Goal: Check status: Check status

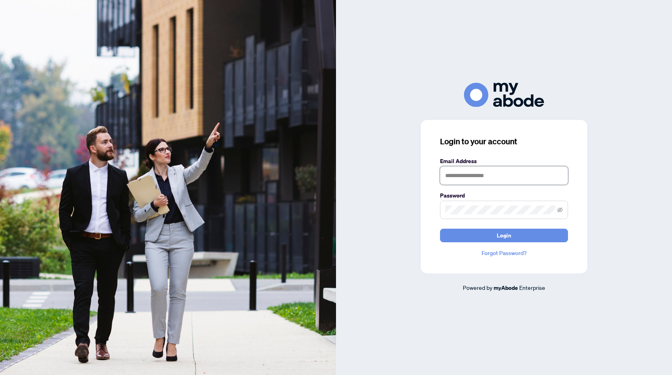
click at [462, 175] on input "text" at bounding box center [504, 175] width 128 height 18
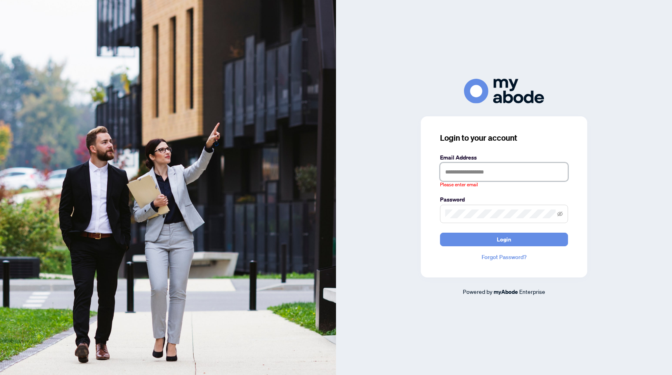
type input "**********"
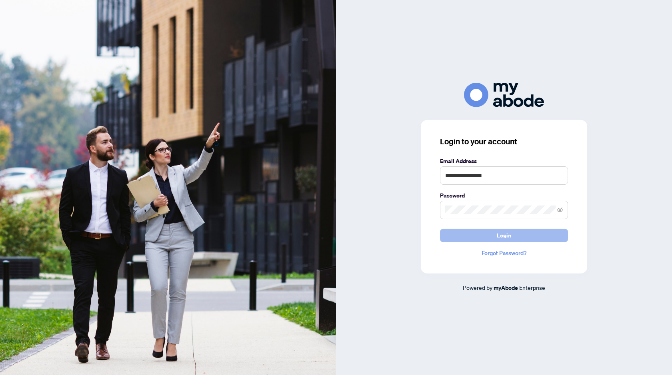
click at [463, 239] on button "Login" at bounding box center [504, 236] width 128 height 14
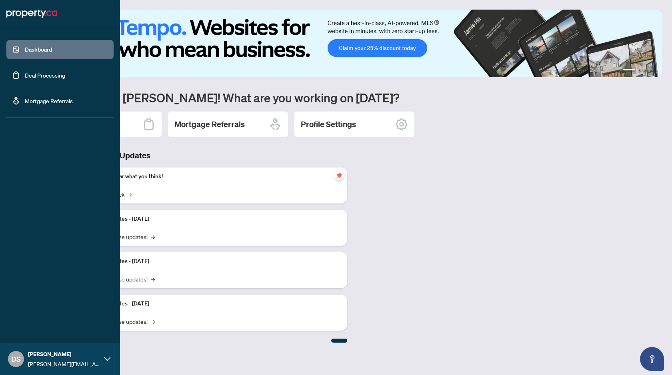
click at [25, 78] on link "Deal Processing" at bounding box center [45, 75] width 40 height 7
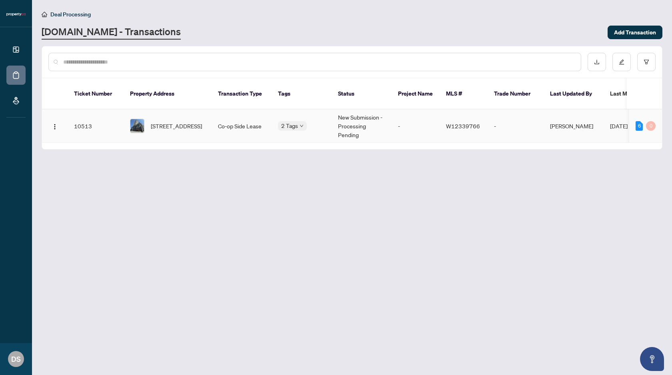
click at [69, 113] on td "10513" at bounding box center [96, 126] width 56 height 33
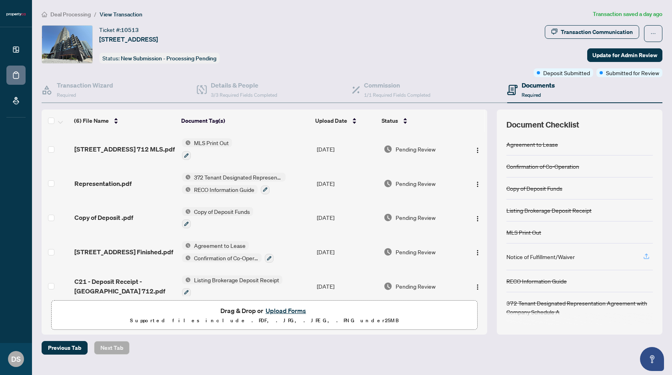
click at [648, 255] on icon "button" at bounding box center [645, 256] width 7 height 7
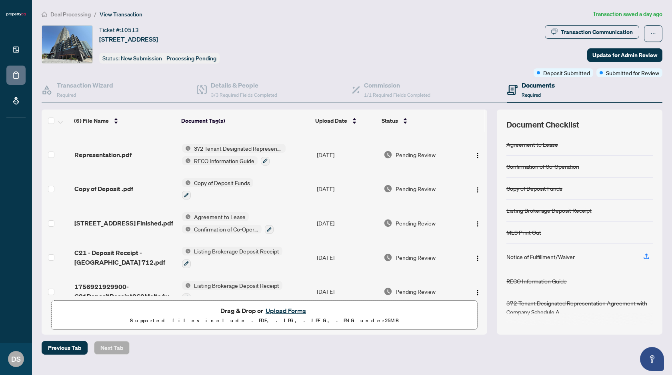
scroll to position [42, 0]
